Goal: Navigation & Orientation: Find specific page/section

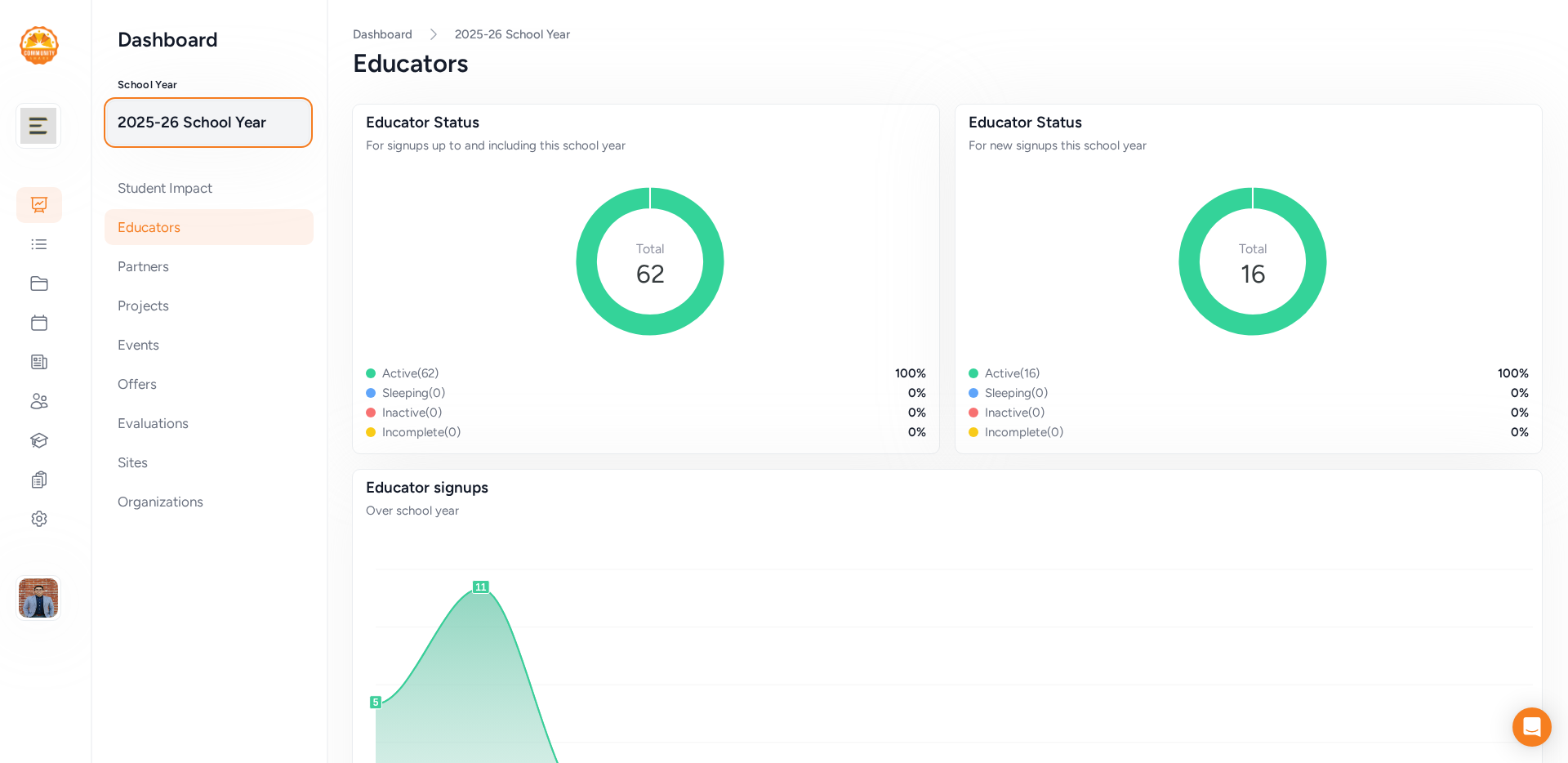
click at [216, 116] on span "2025-26 School Year" at bounding box center [208, 122] width 182 height 23
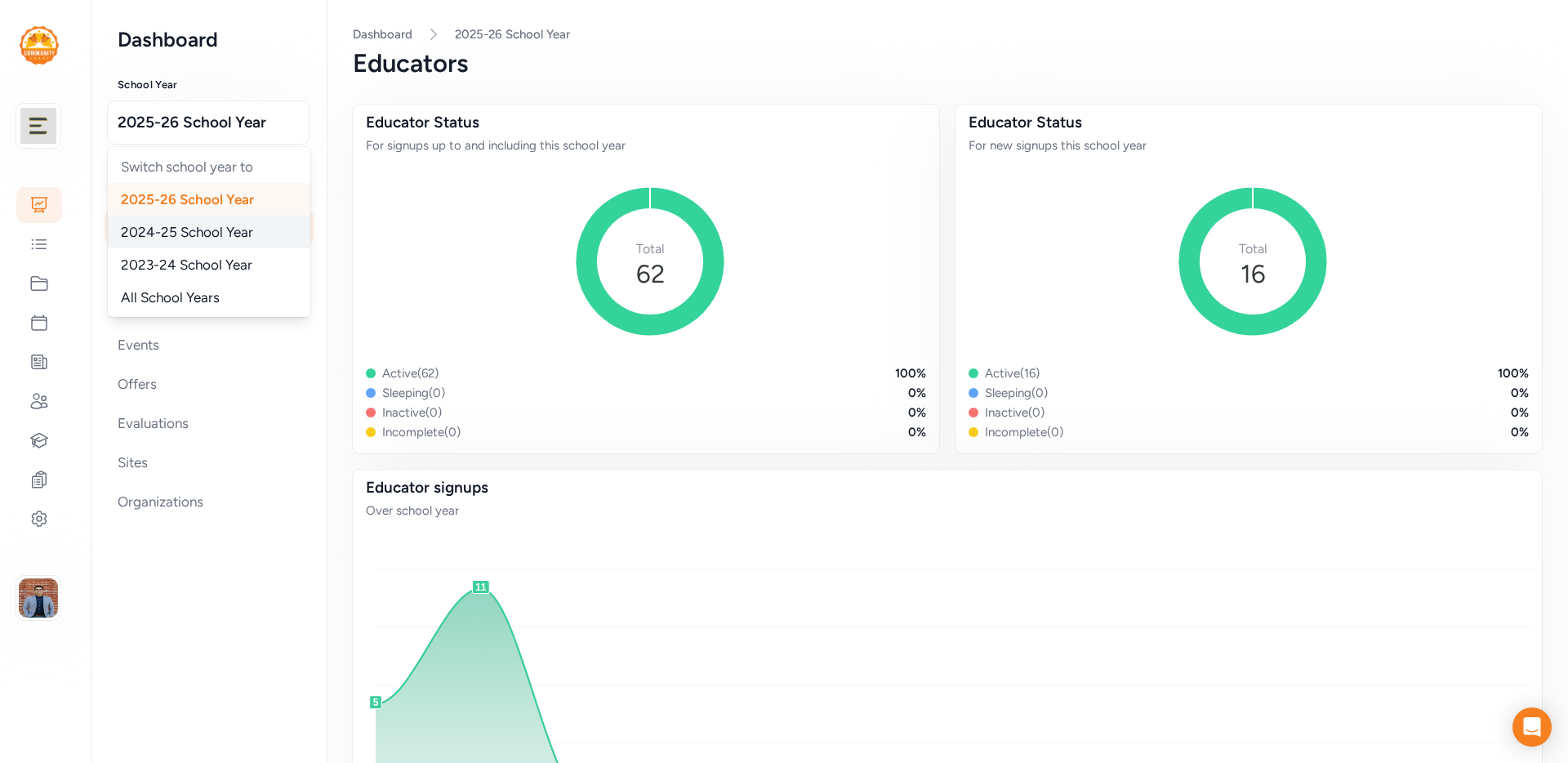
click at [192, 230] on span "2024-25 School Year" at bounding box center [187, 232] width 133 height 17
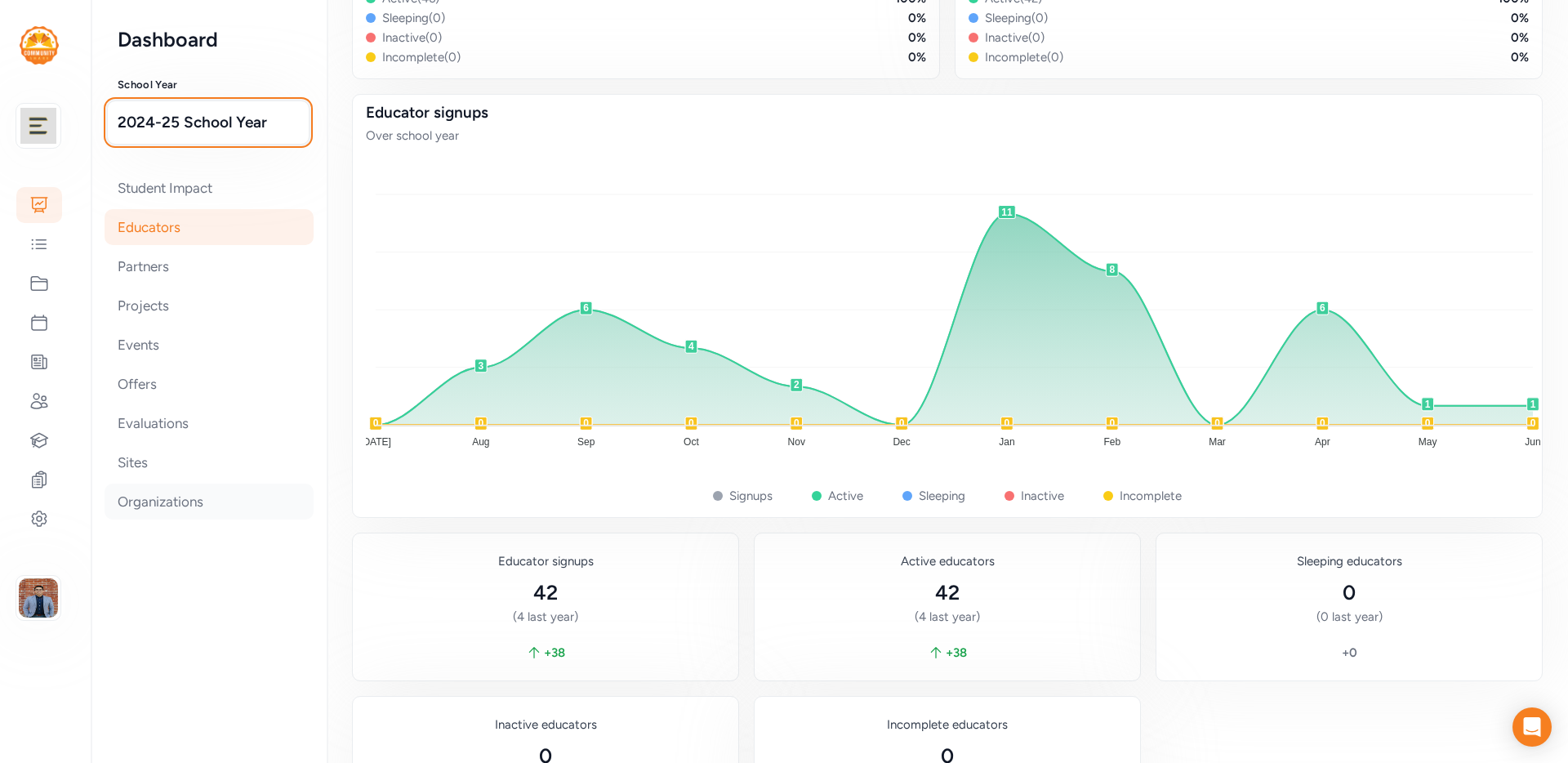
scroll to position [376, 0]
click at [146, 411] on div "Evaluations" at bounding box center [208, 423] width 209 height 36
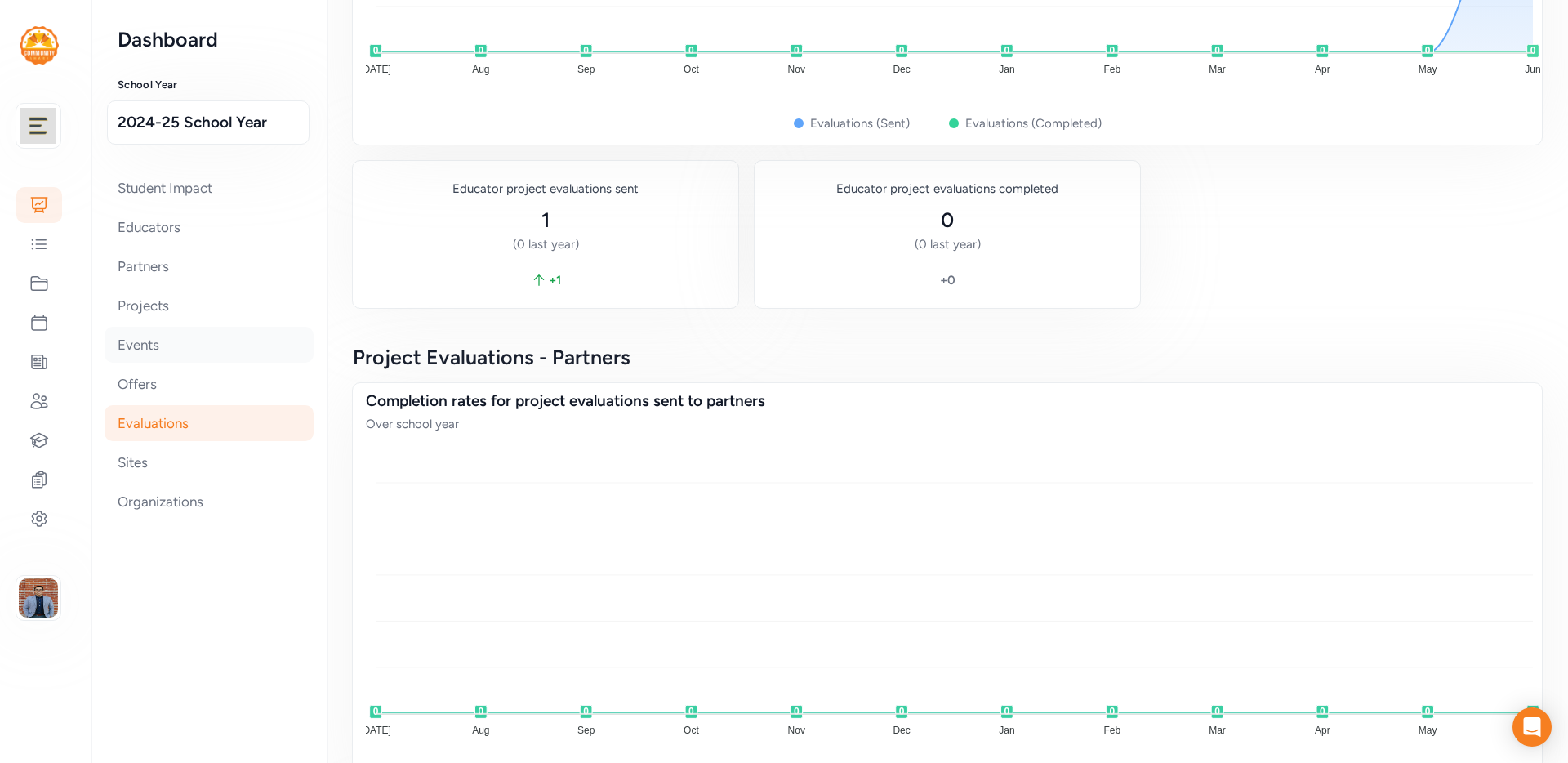
scroll to position [415, 0]
click at [177, 313] on div "Projects" at bounding box center [208, 305] width 209 height 36
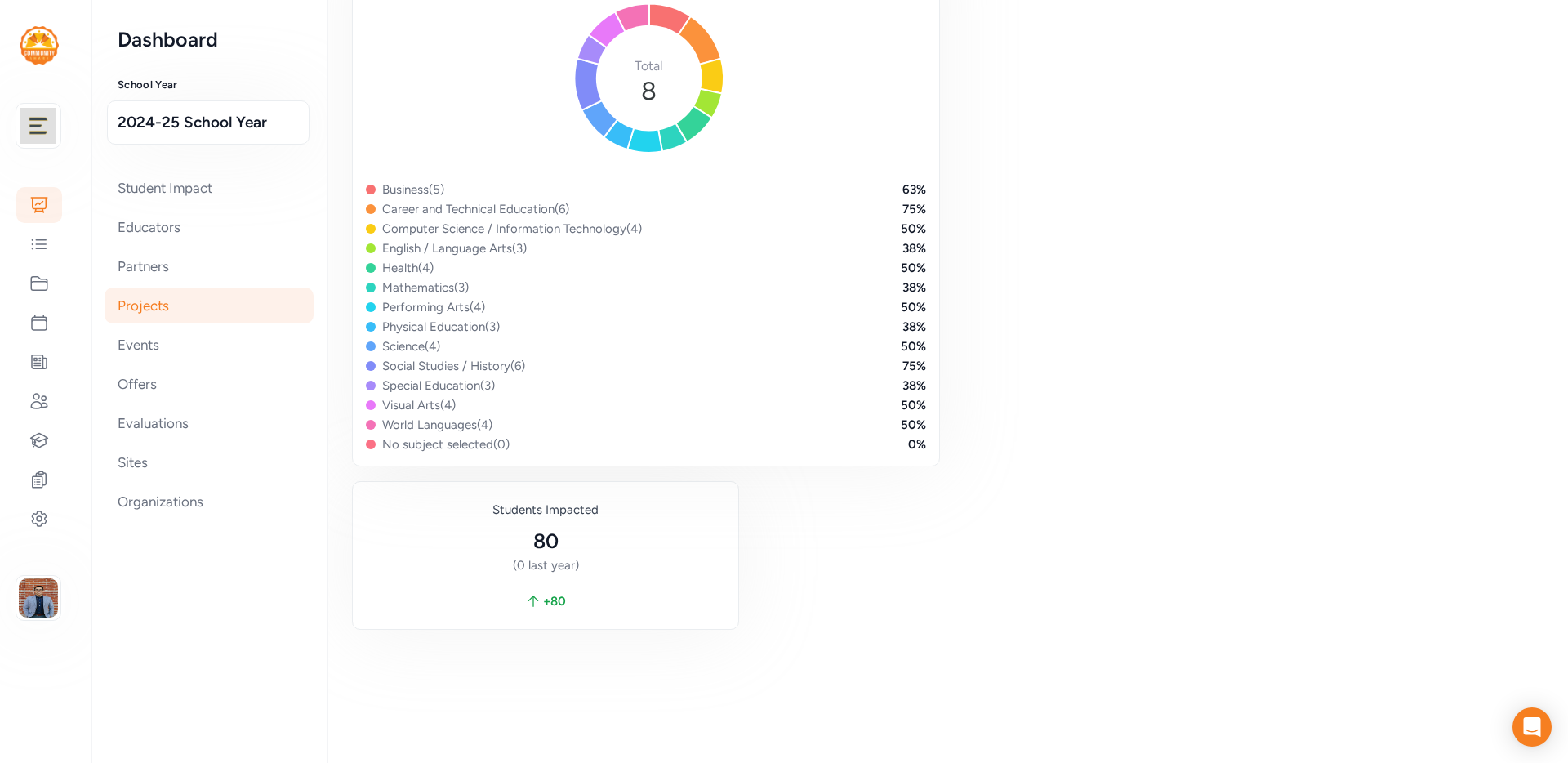
scroll to position [1233, 0]
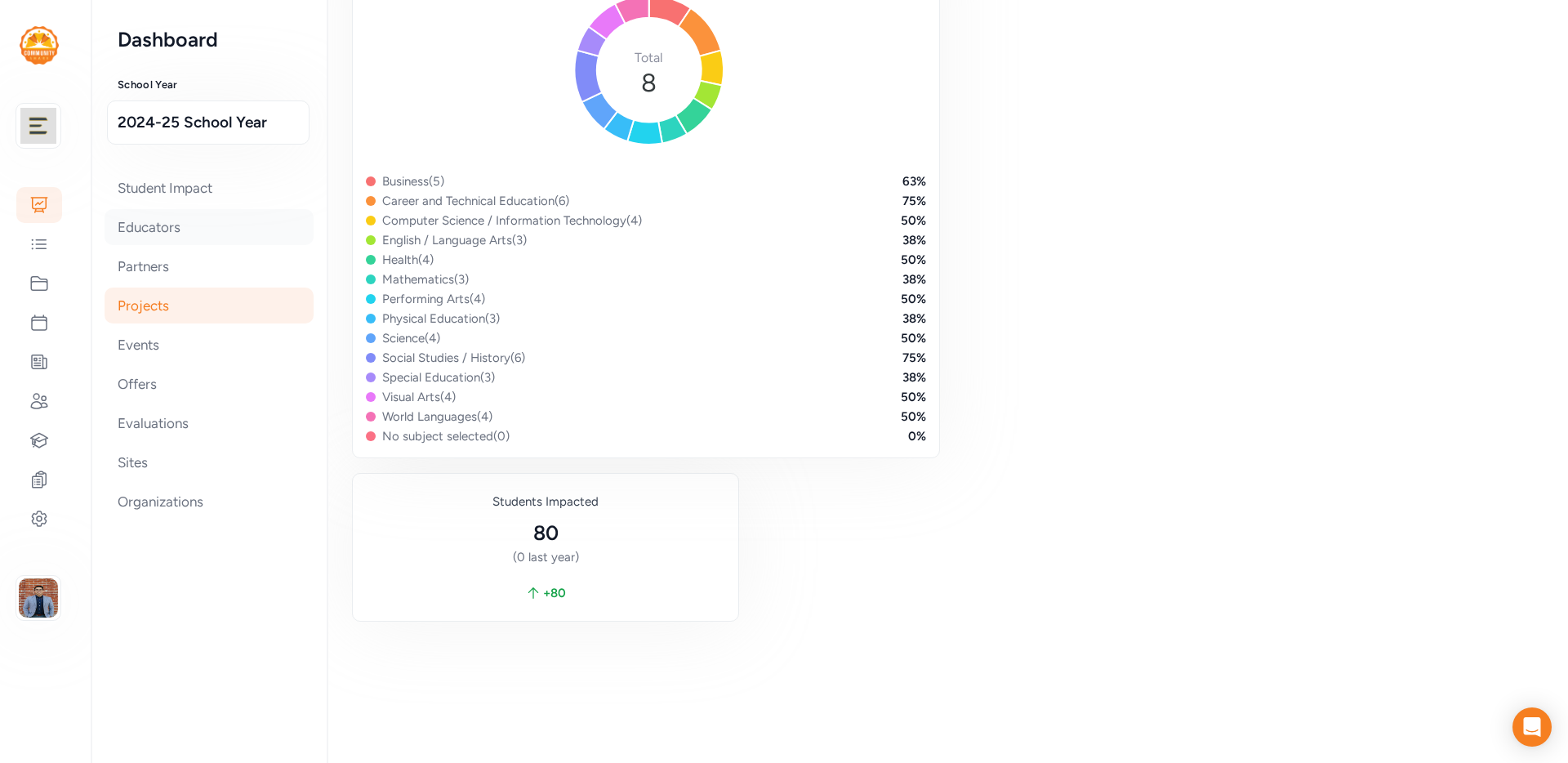
click at [155, 235] on div "Educators" at bounding box center [208, 227] width 209 height 36
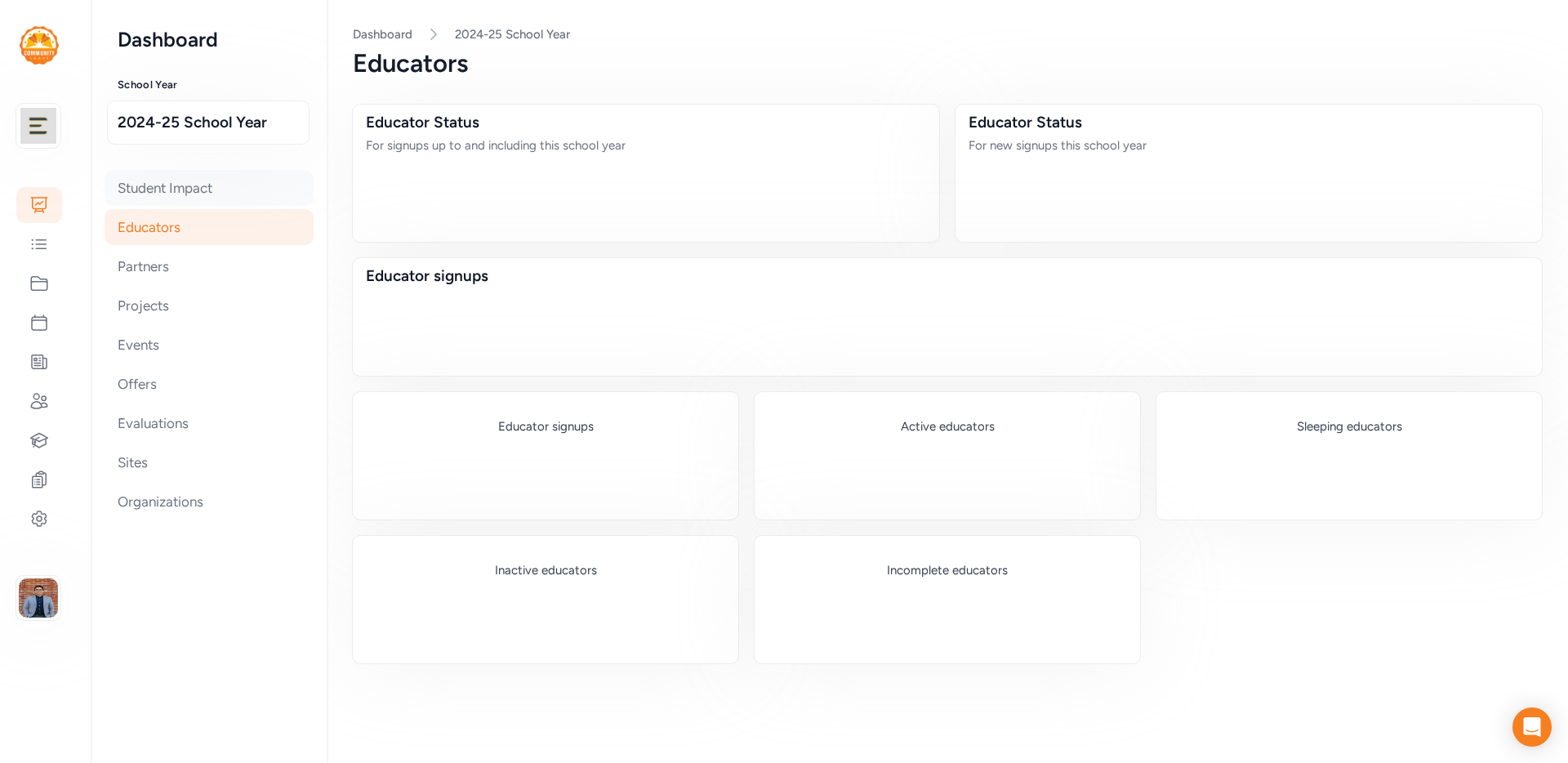
click at [162, 196] on div "Student Impact" at bounding box center [208, 188] width 209 height 36
